Goal: Information Seeking & Learning: Learn about a topic

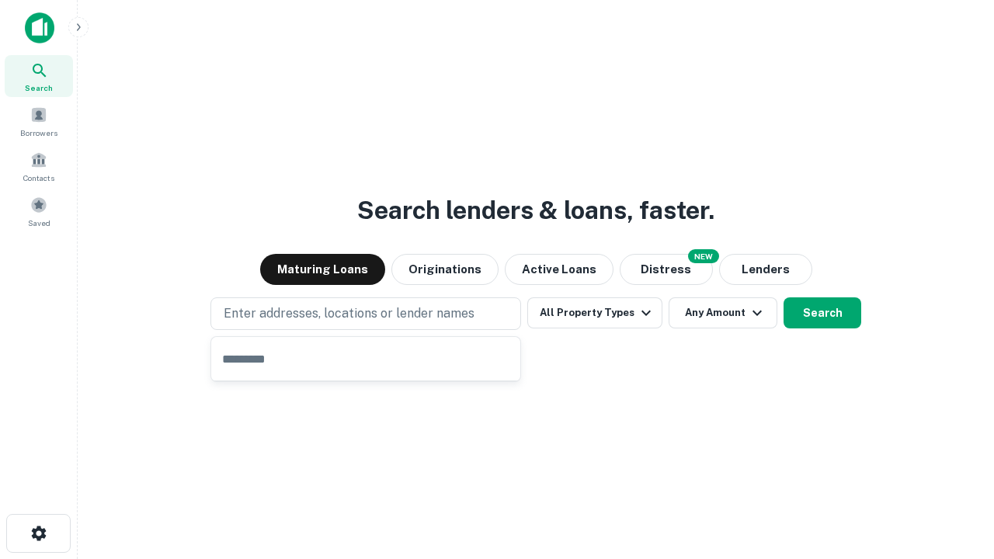
type input "**********"
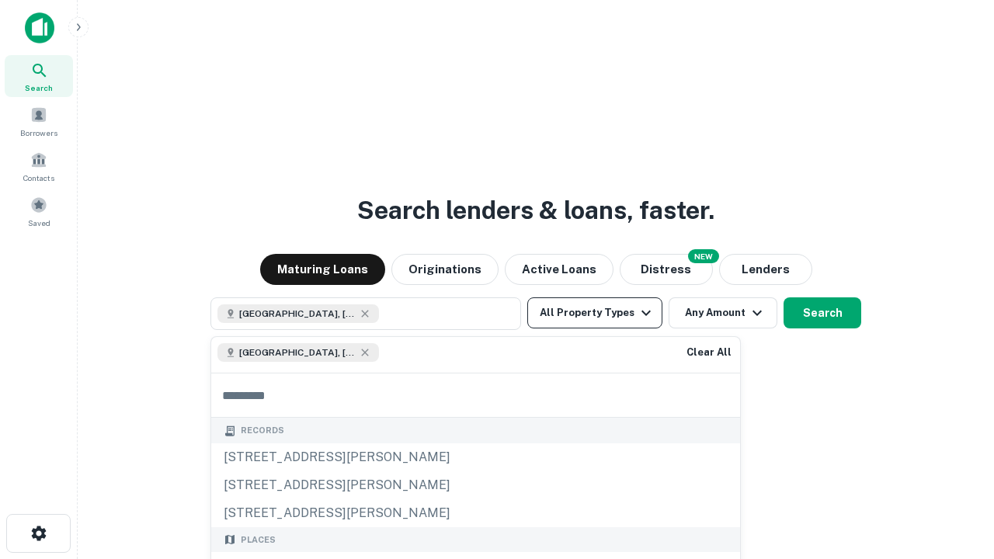
click at [595, 313] on button "All Property Types" at bounding box center [594, 312] width 135 height 31
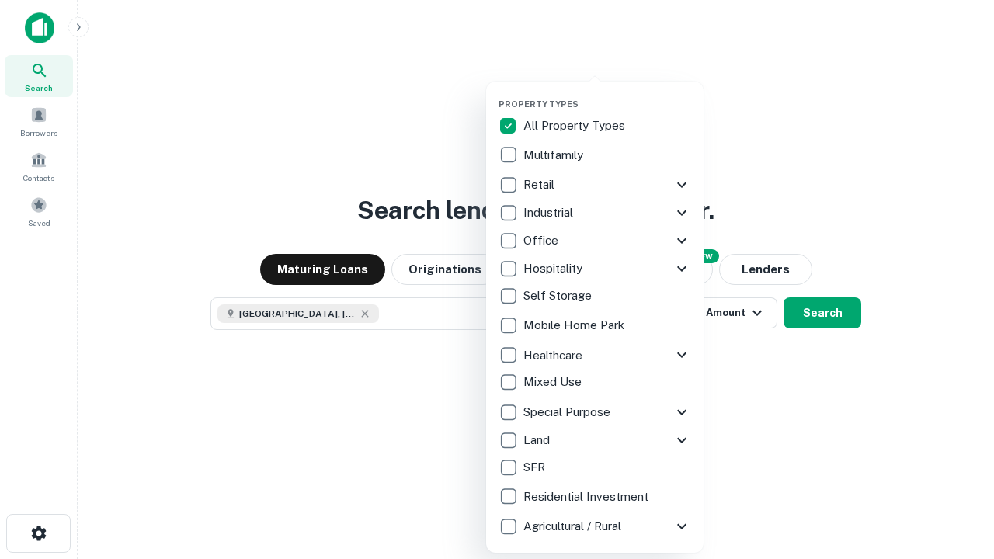
click at [607, 94] on button "button" at bounding box center [606, 94] width 217 height 1
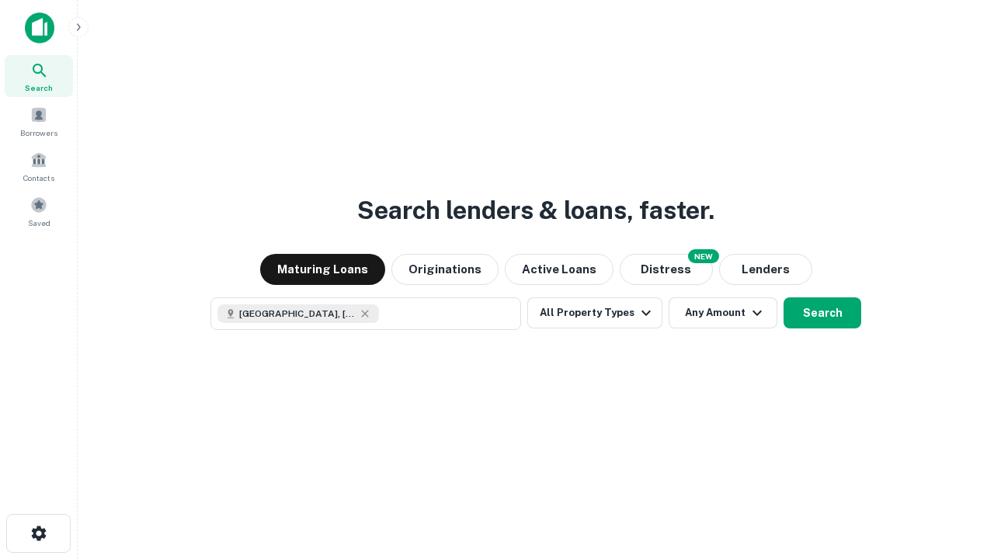
scroll to position [25, 0]
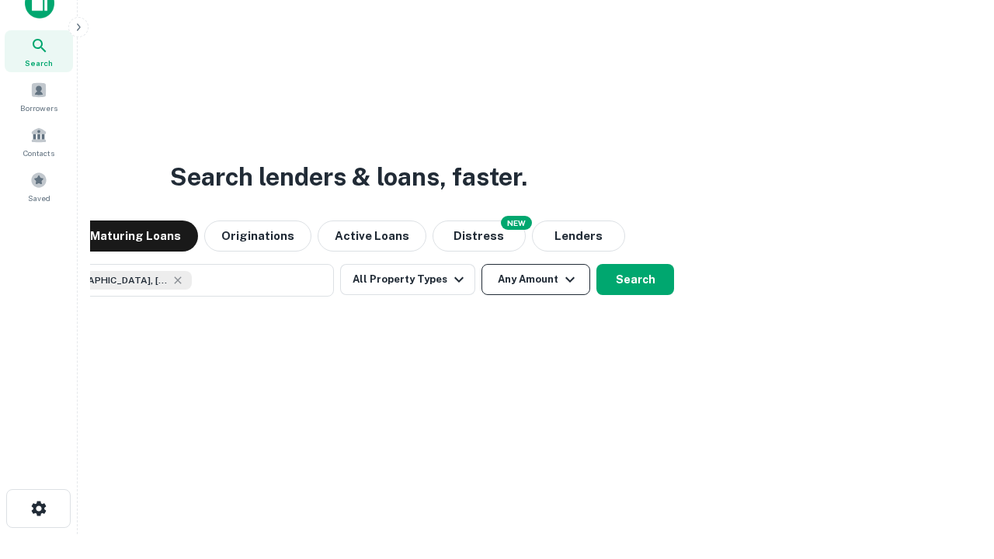
click at [481, 264] on button "Any Amount" at bounding box center [535, 279] width 109 height 31
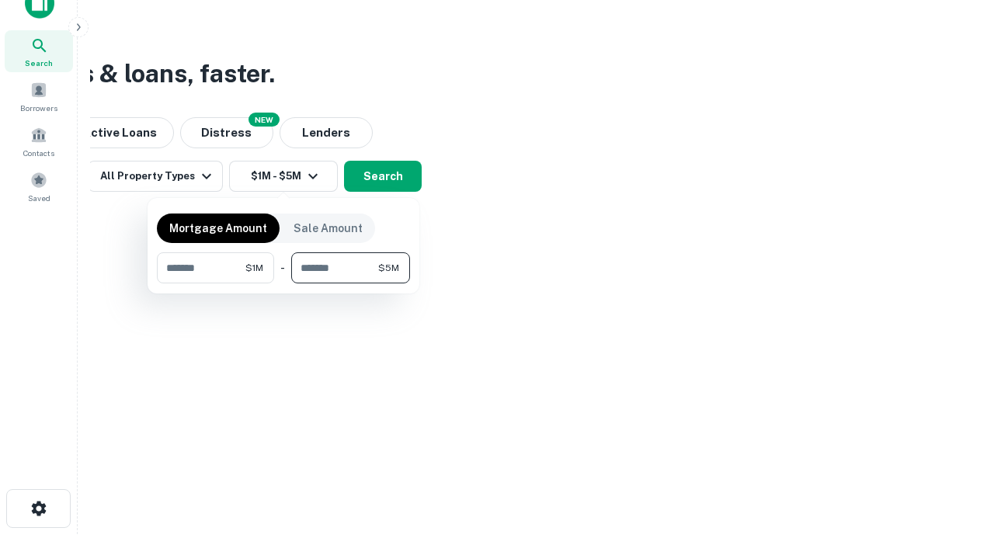
type input "*******"
click at [283, 283] on button "button" at bounding box center [283, 283] width 253 height 1
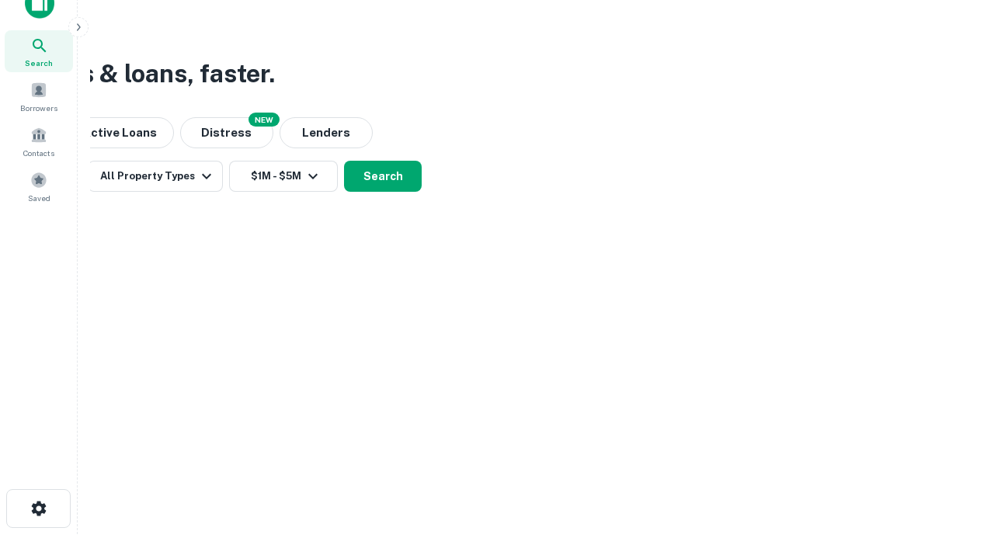
scroll to position [25, 0]
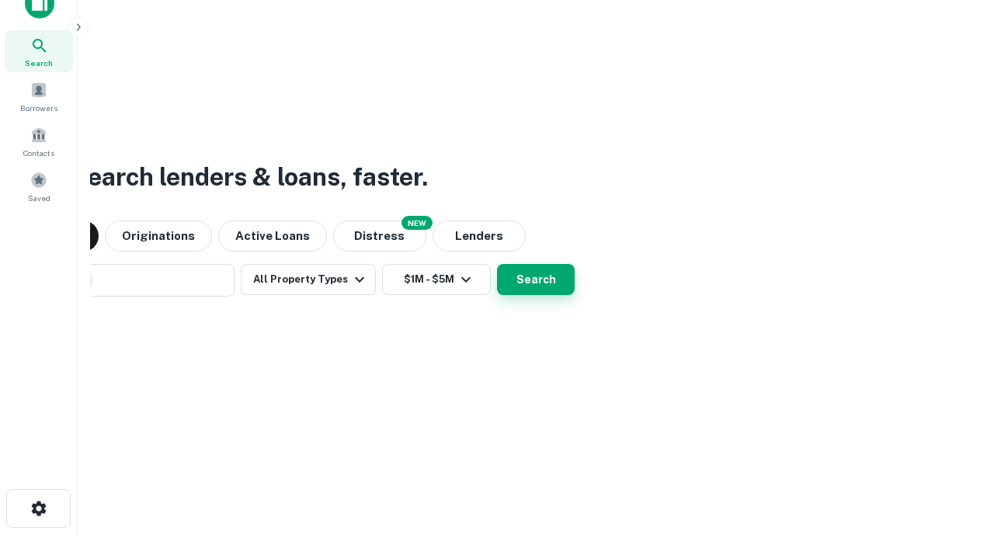
click at [497, 264] on button "Search" at bounding box center [536, 279] width 78 height 31
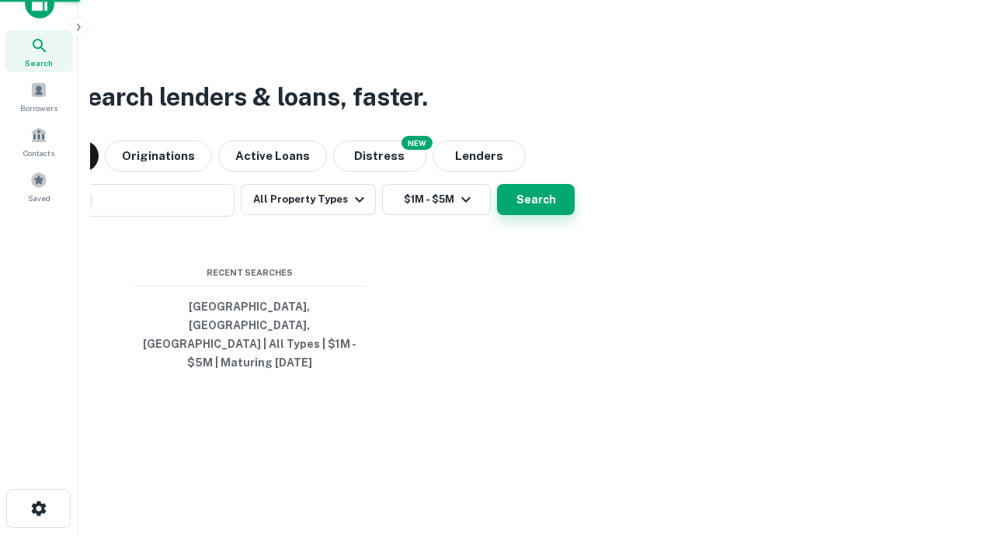
scroll to position [50, 439]
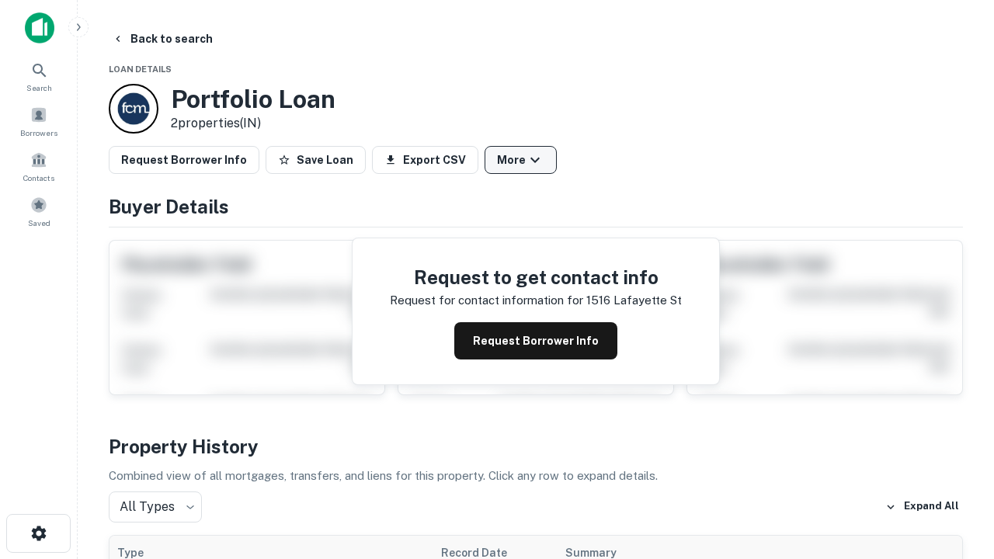
click at [520, 160] on button "More" at bounding box center [520, 160] width 72 height 28
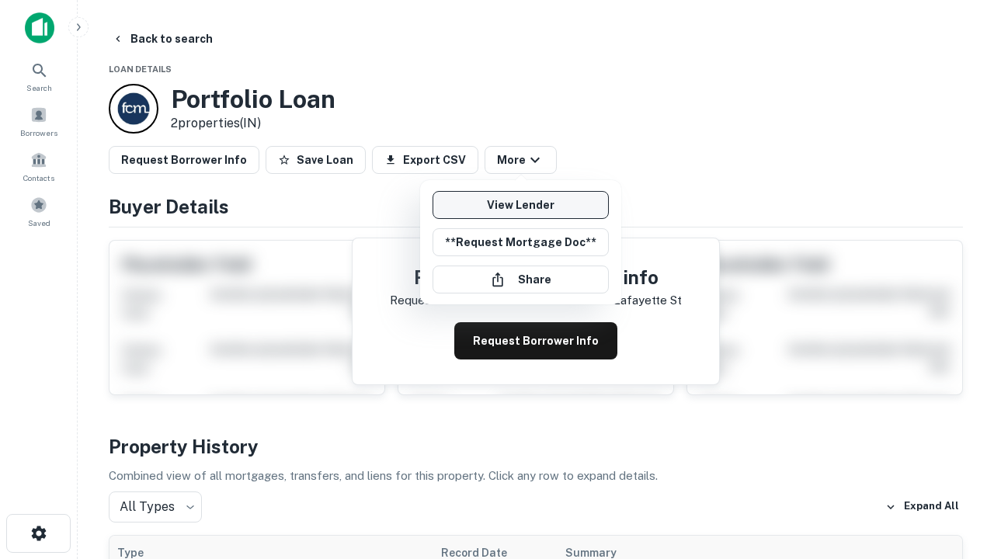
click at [520, 205] on link "View Lender" at bounding box center [520, 205] width 176 height 28
